Goal: Information Seeking & Learning: Learn about a topic

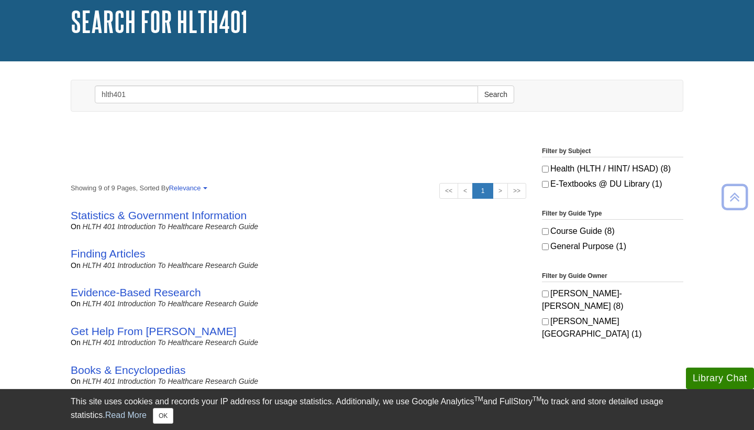
scroll to position [61, 0]
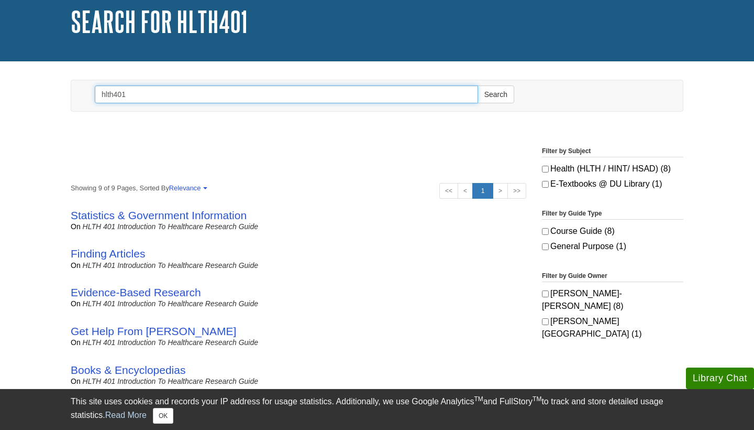
click at [156, 98] on input "hlth401" at bounding box center [287, 94] width 384 height 18
type input "C"
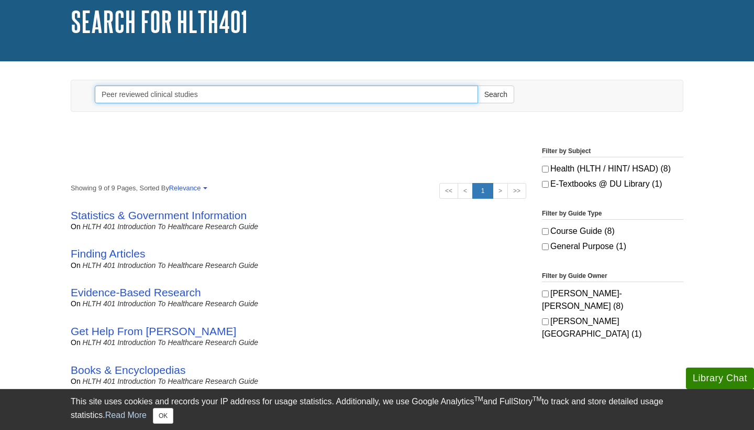
click at [496, 94] on button "Search" at bounding box center [496, 94] width 37 height 18
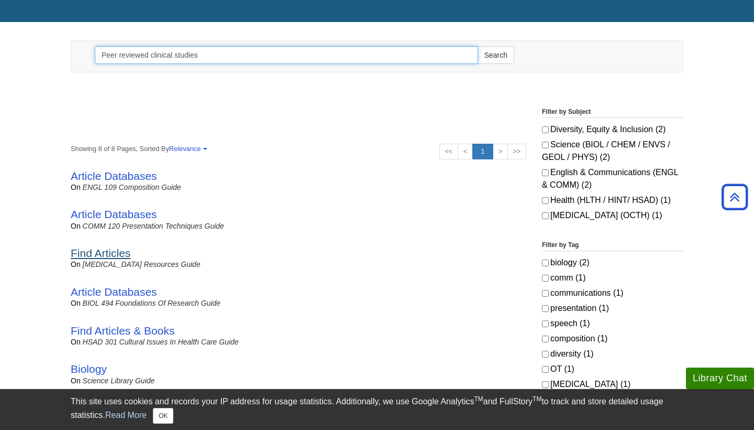
scroll to position [98, 0]
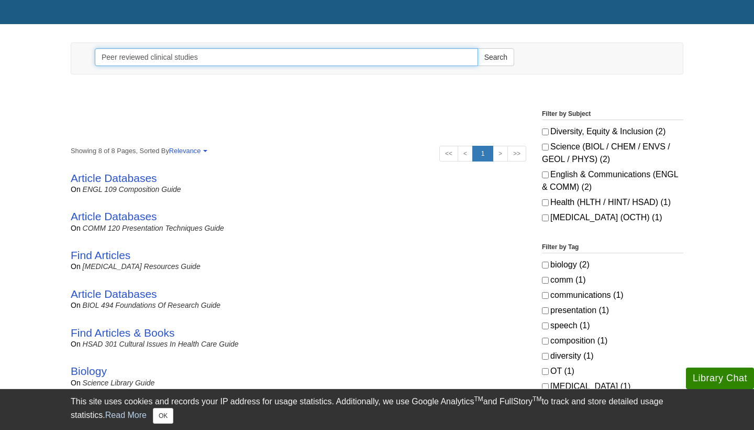
drag, startPoint x: 211, startPoint y: 60, endPoint x: 150, endPoint y: 59, distance: 60.8
click at [150, 59] on input "Peer reviewed clinical studies" at bounding box center [287, 57] width 384 height 18
type input "Peer reviewed"
click at [496, 57] on button "Search" at bounding box center [496, 57] width 37 height 18
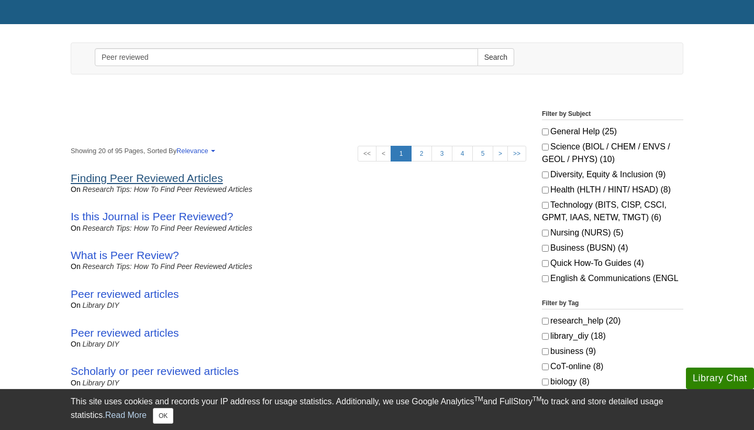
click at [167, 174] on link "Finding Peer Reviewed Articles" at bounding box center [147, 178] width 152 height 12
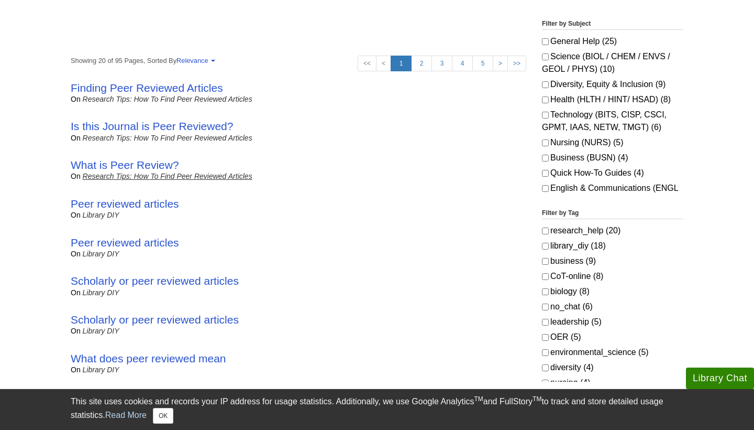
scroll to position [189, 0]
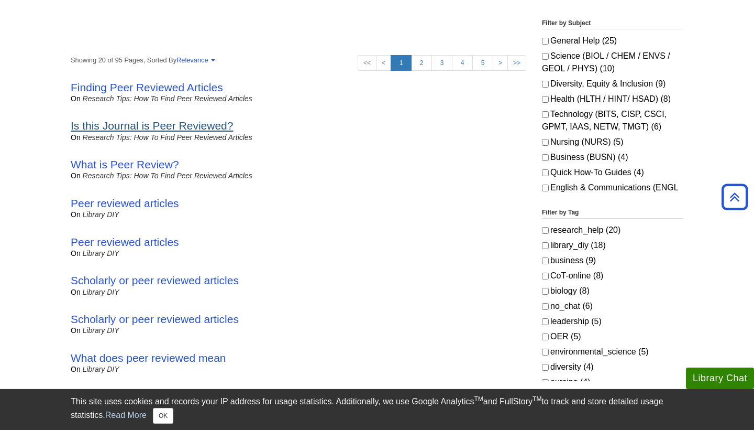
click at [143, 127] on link "Is this Journal is Peer Reviewed?" at bounding box center [152, 125] width 162 height 12
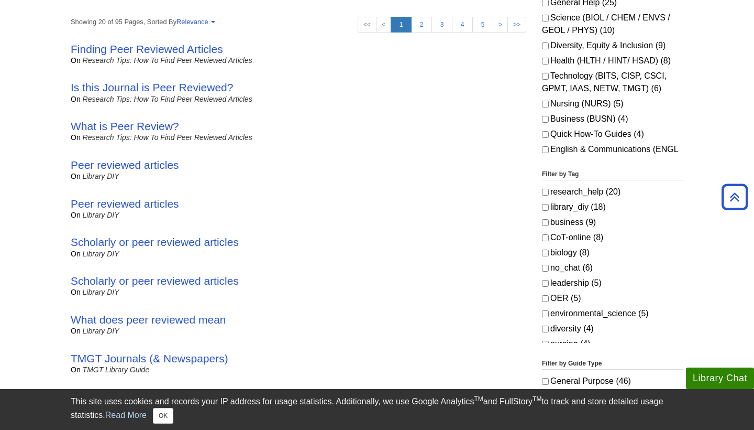
scroll to position [232, 0]
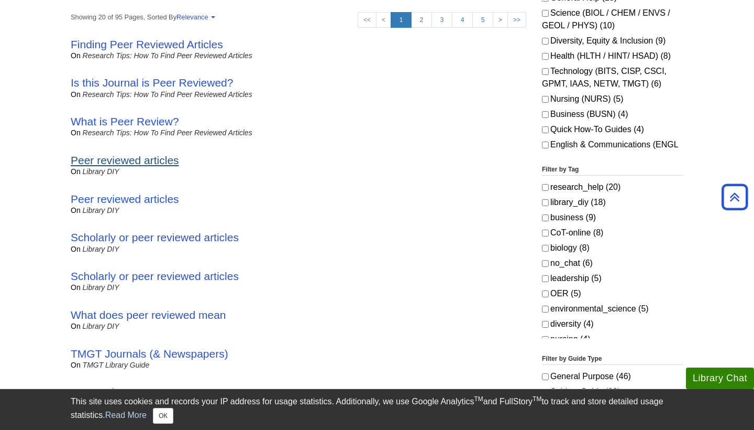
click at [139, 158] on link "Peer reviewed articles" at bounding box center [125, 160] width 108 height 12
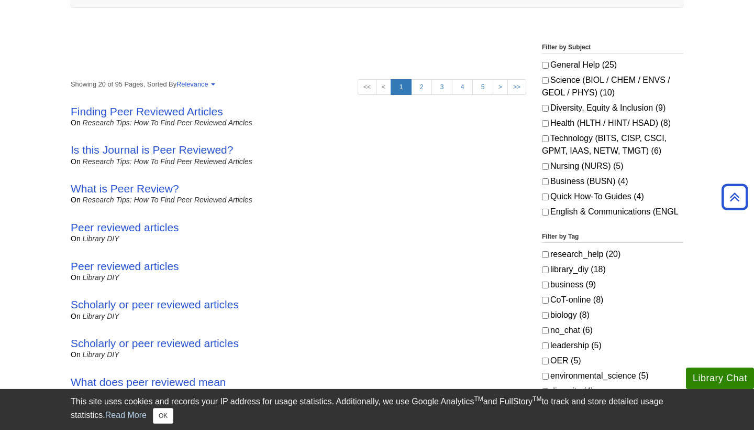
scroll to position [158, 0]
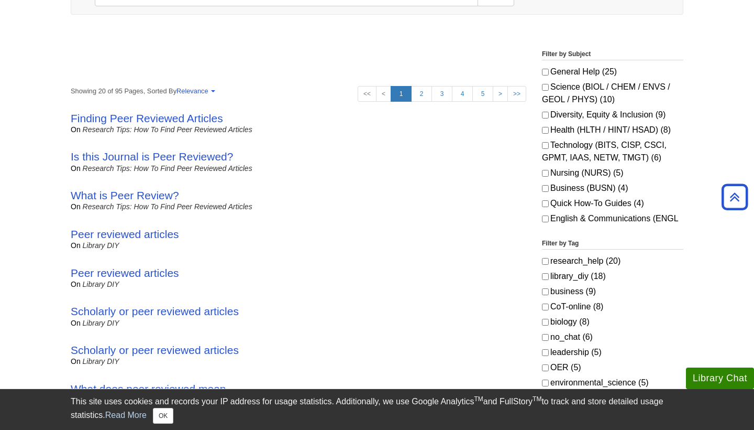
click at [545, 174] on input "Nursing (NURS) (5)" at bounding box center [545, 173] width 7 height 7
checkbox input "true"
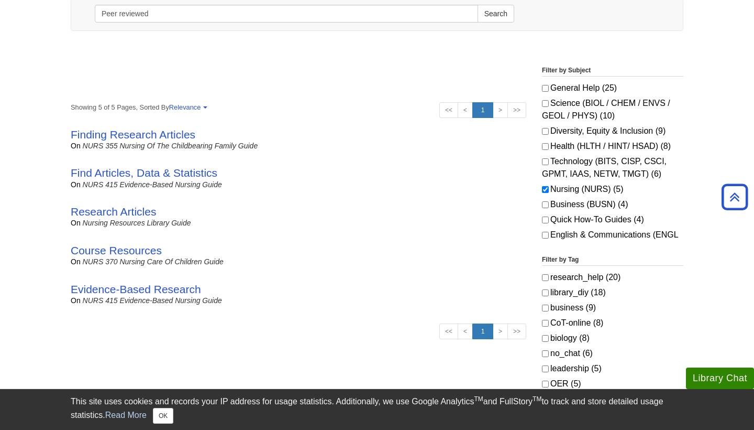
scroll to position [138, 0]
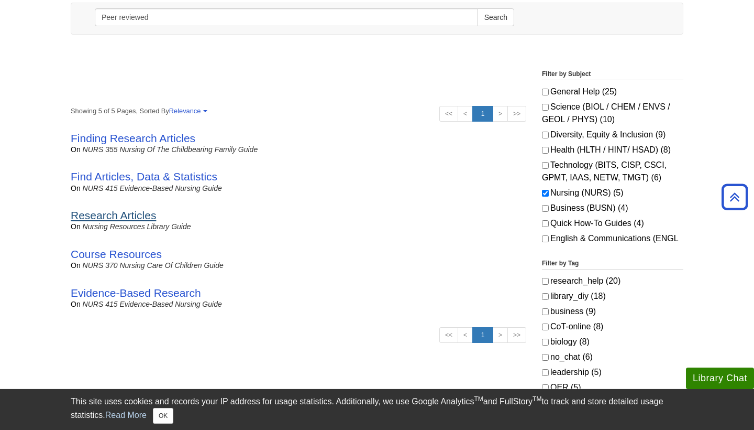
click at [141, 212] on link "Research Articles" at bounding box center [113, 215] width 85 height 12
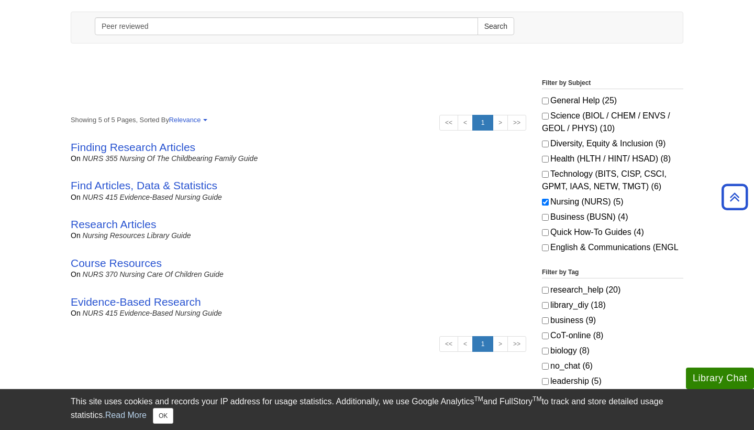
scroll to position [123, 0]
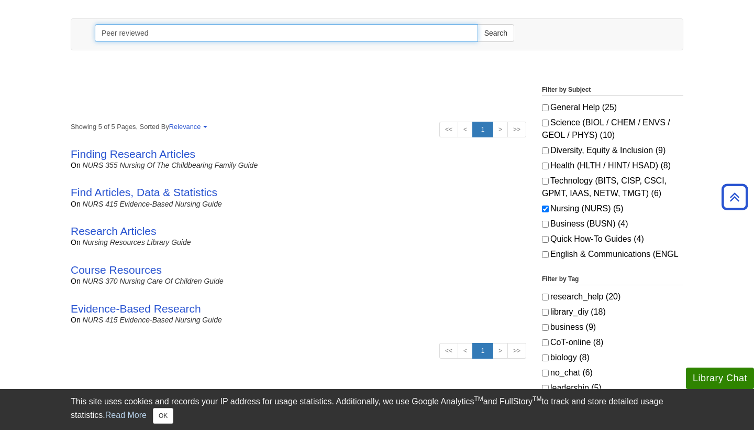
click at [250, 33] on input "Peer reviewed" at bounding box center [287, 33] width 384 height 18
type input "scholarly articles"
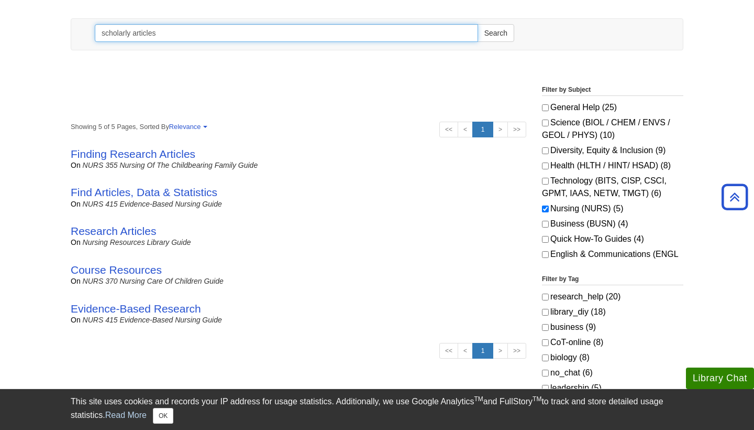
click at [496, 32] on button "Search" at bounding box center [496, 33] width 37 height 18
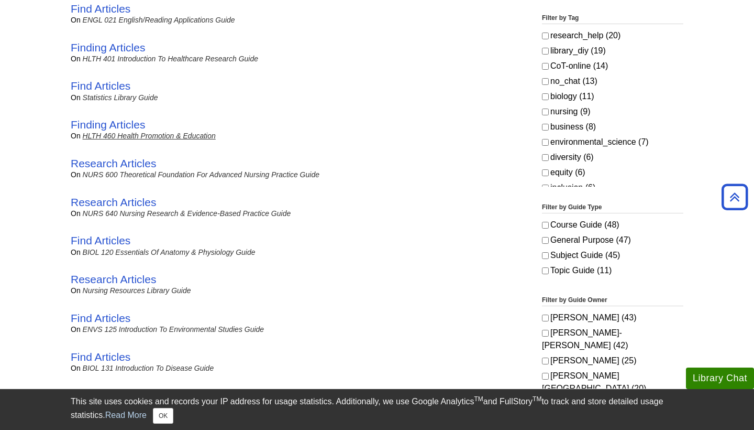
scroll to position [385, 0]
click at [103, 196] on link "Research Articles" at bounding box center [113, 201] width 85 height 12
click at [112, 233] on link "Find Articles" at bounding box center [101, 239] width 60 height 12
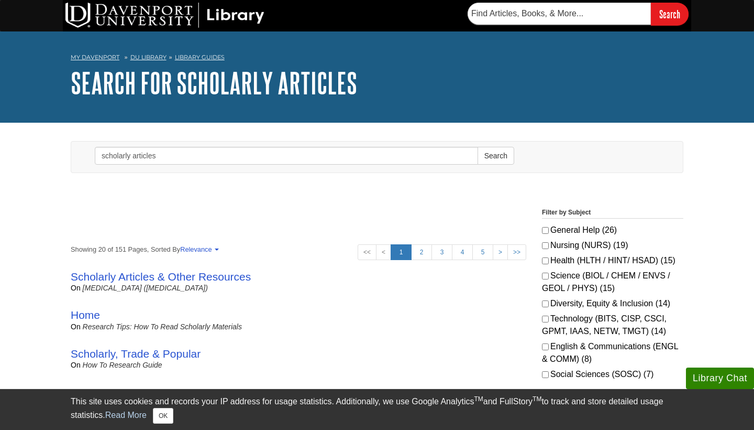
scroll to position [0, 0]
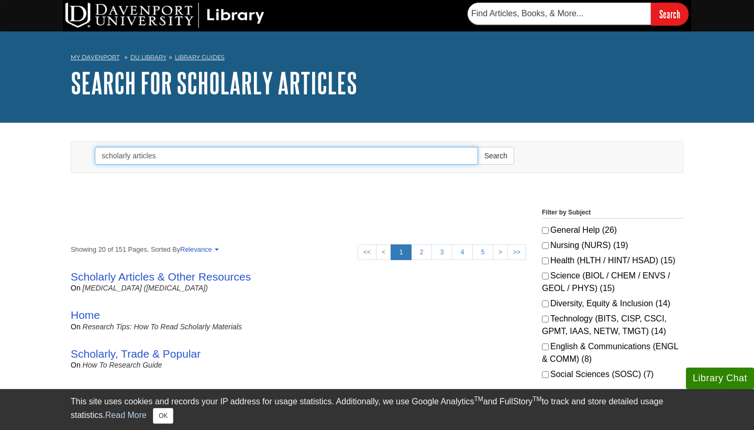
click at [225, 151] on input "scholarly articles" at bounding box center [287, 156] width 384 height 18
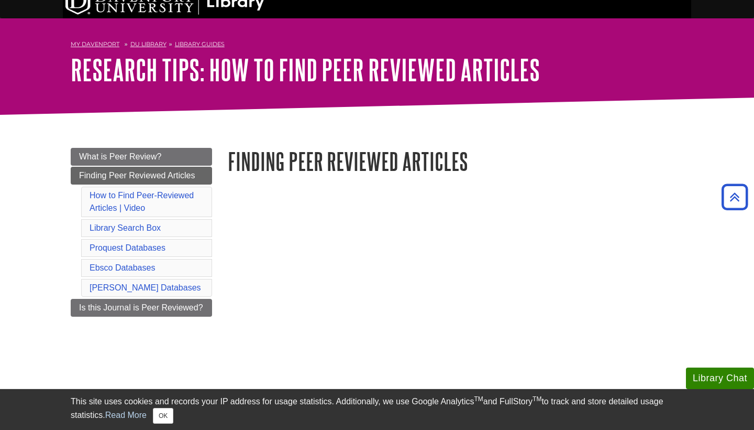
scroll to position [8, 0]
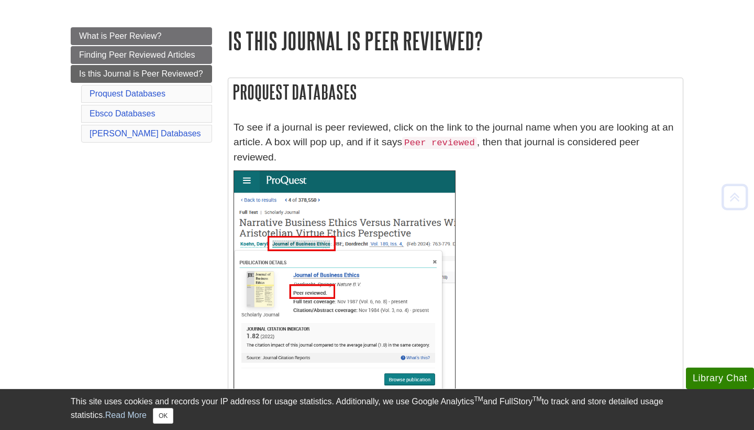
scroll to position [134, 0]
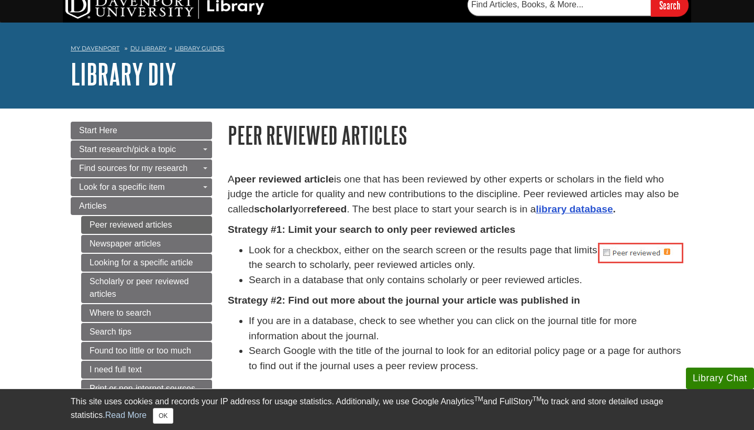
scroll to position [12, 0]
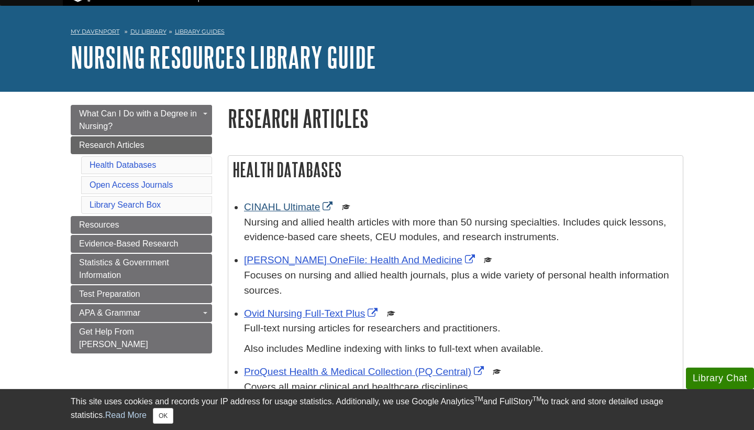
scroll to position [23, 0]
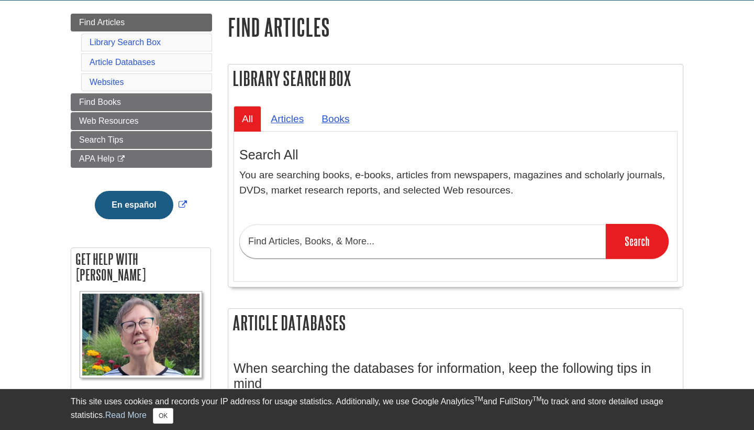
scroll to position [118, 0]
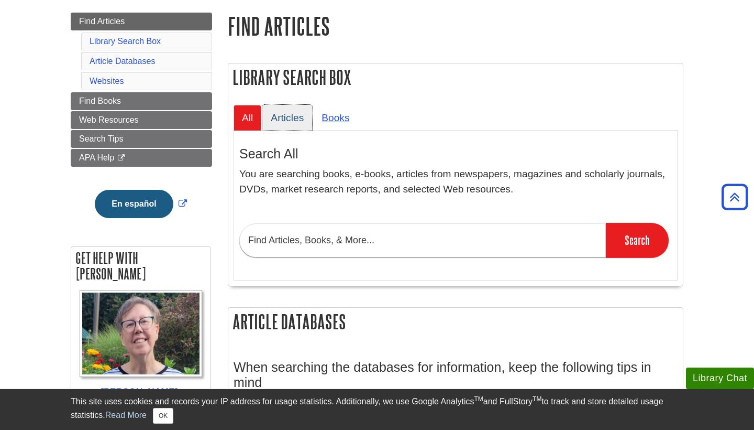
click at [283, 117] on link "Articles" at bounding box center [287, 118] width 50 height 26
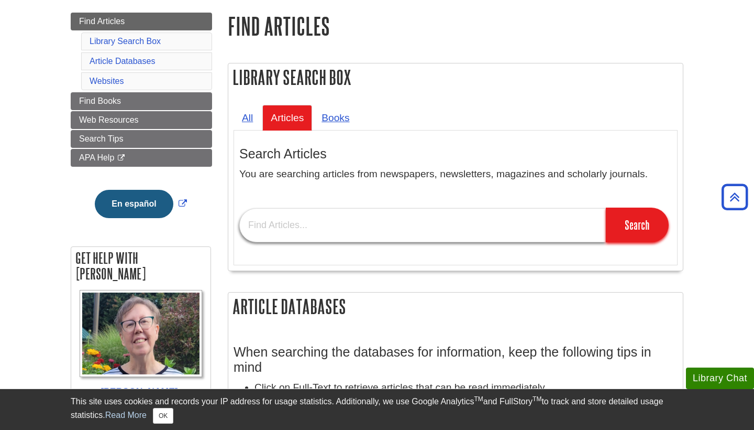
click at [302, 223] on input "text" at bounding box center [422, 225] width 367 height 34
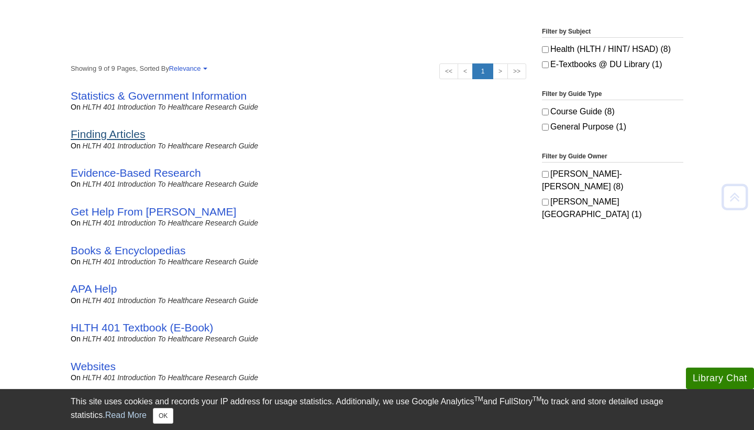
scroll to position [180, 0]
click at [107, 138] on link "Finding Articles" at bounding box center [108, 134] width 74 height 12
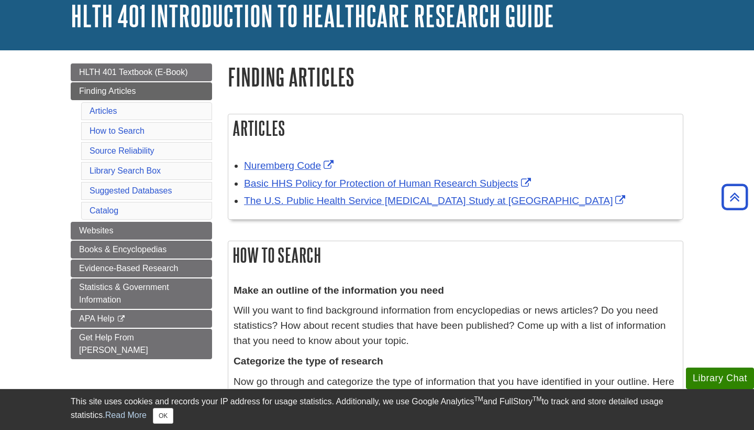
scroll to position [15, 0]
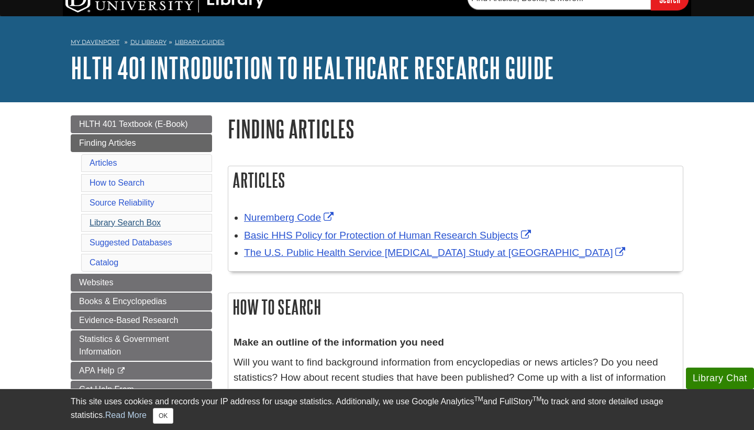
click at [126, 226] on link "Library Search Box" at bounding box center [125, 222] width 71 height 9
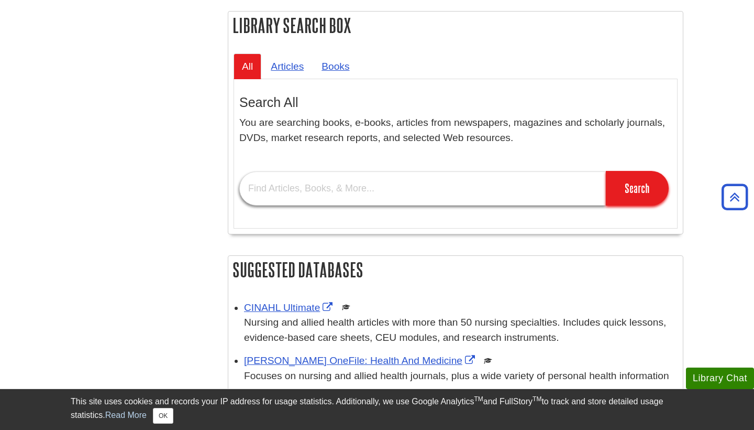
click at [353, 177] on input "text" at bounding box center [422, 188] width 367 height 34
type input "Peer reviewed"
click at [638, 177] on input "Search" at bounding box center [637, 188] width 63 height 35
